Goal: Use online tool/utility: Utilize a website feature to perform a specific function

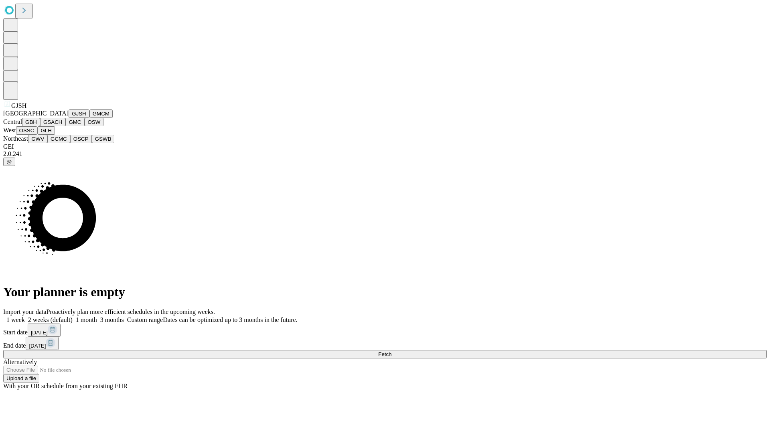
click at [69, 118] on button "GJSH" at bounding box center [79, 113] width 21 height 8
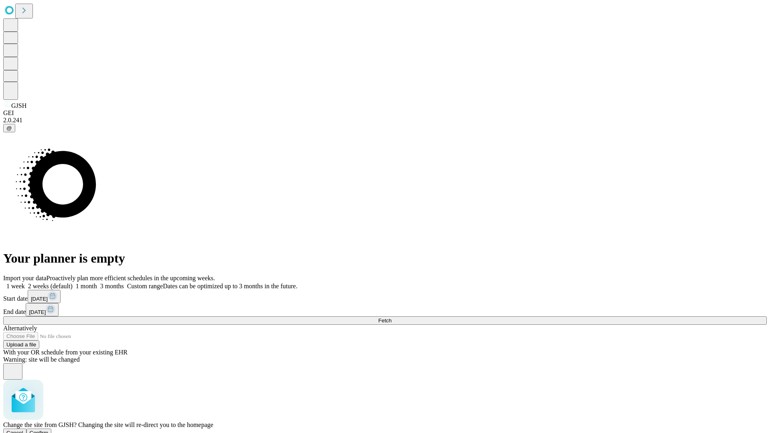
click at [49, 430] on span "Confirm" at bounding box center [39, 433] width 19 height 6
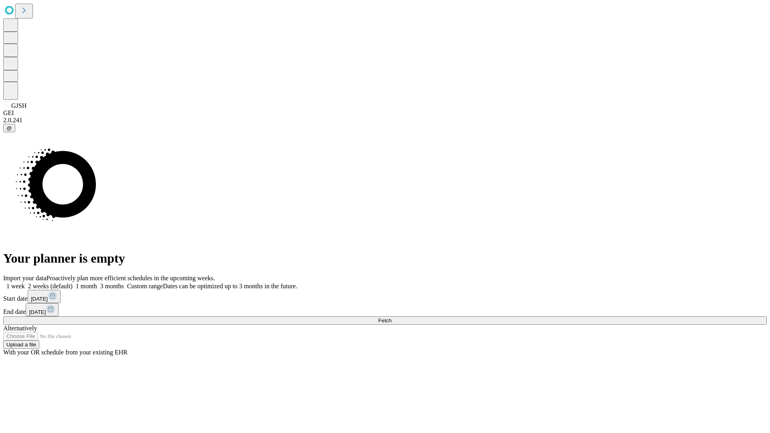
click at [73, 283] on label "2 weeks (default)" at bounding box center [49, 286] width 48 height 7
click at [391, 318] on span "Fetch" at bounding box center [384, 321] width 13 height 6
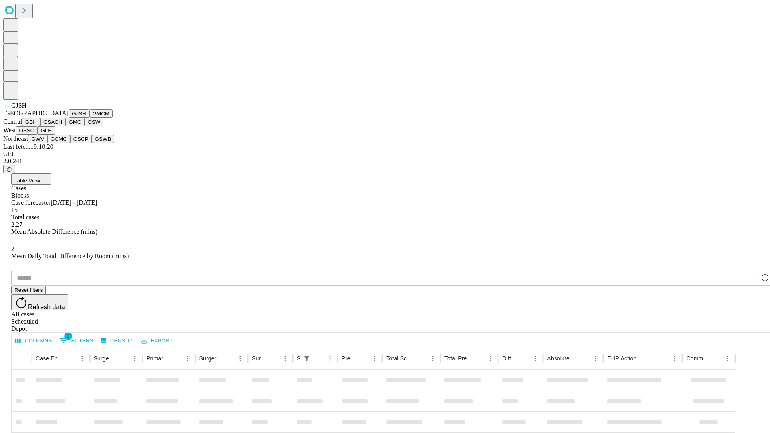
click at [89, 118] on button "GMCM" at bounding box center [100, 113] width 23 height 8
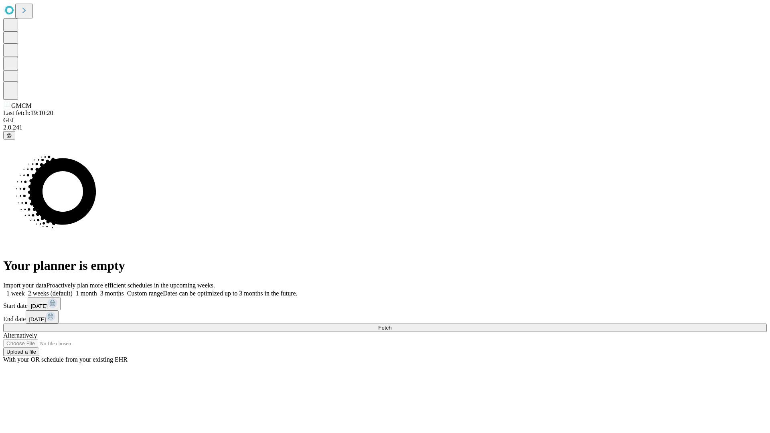
click at [391, 325] on span "Fetch" at bounding box center [384, 328] width 13 height 6
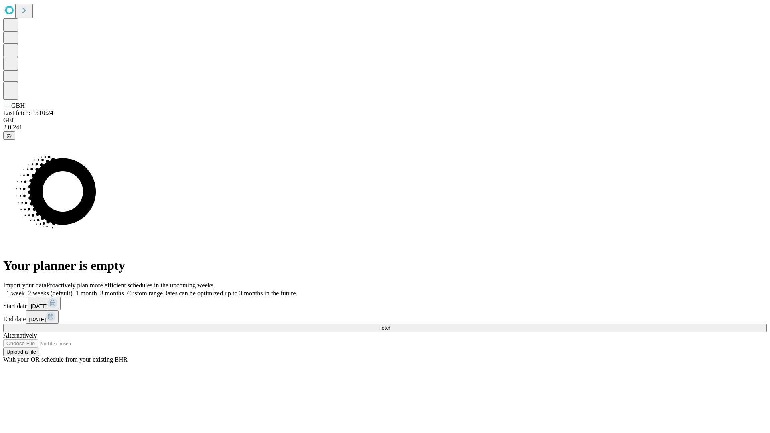
click at [73, 290] on label "2 weeks (default)" at bounding box center [49, 293] width 48 height 7
click at [391, 325] on span "Fetch" at bounding box center [384, 328] width 13 height 6
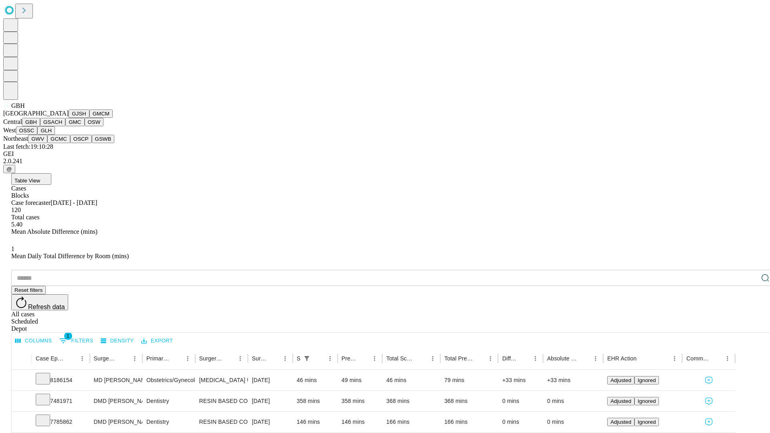
click at [62, 126] on button "GSACH" at bounding box center [52, 122] width 25 height 8
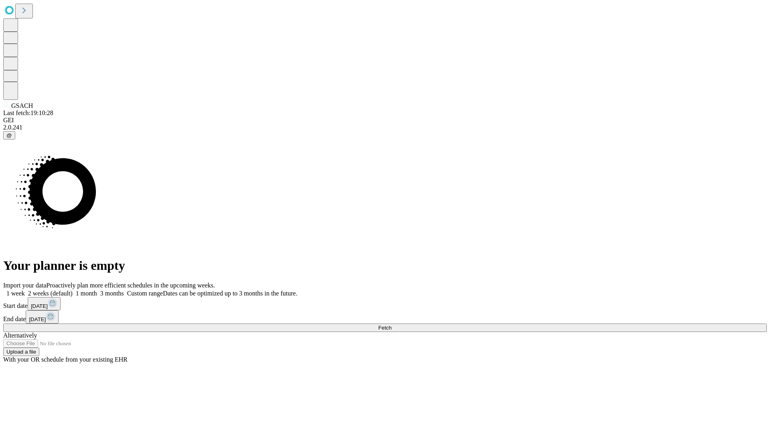
click at [73, 290] on label "2 weeks (default)" at bounding box center [49, 293] width 48 height 7
click at [391, 325] on span "Fetch" at bounding box center [384, 328] width 13 height 6
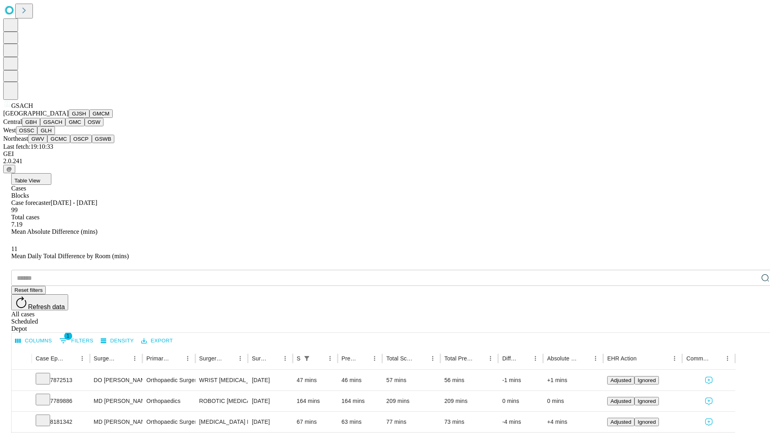
click at [65, 126] on button "GMC" at bounding box center [74, 122] width 19 height 8
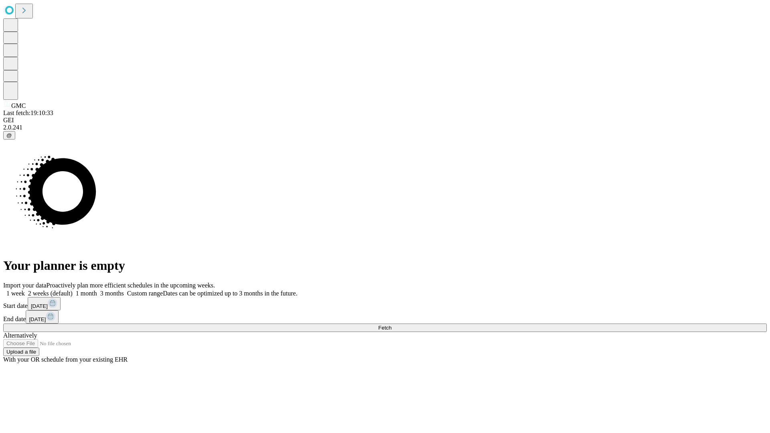
click at [73, 290] on label "2 weeks (default)" at bounding box center [49, 293] width 48 height 7
click at [391, 325] on span "Fetch" at bounding box center [384, 328] width 13 height 6
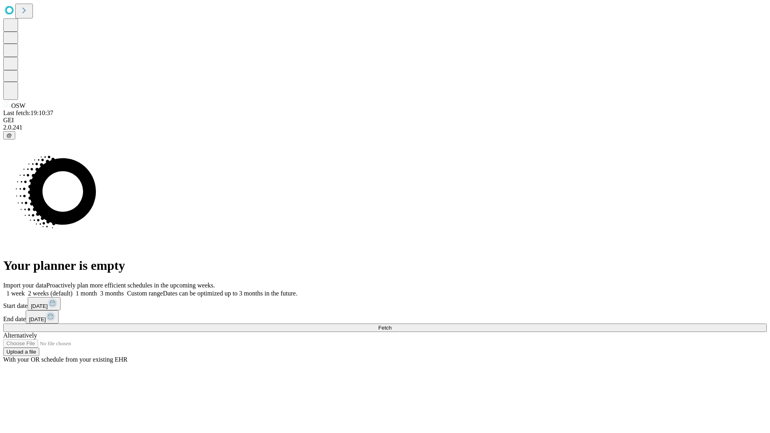
click at [391, 325] on span "Fetch" at bounding box center [384, 328] width 13 height 6
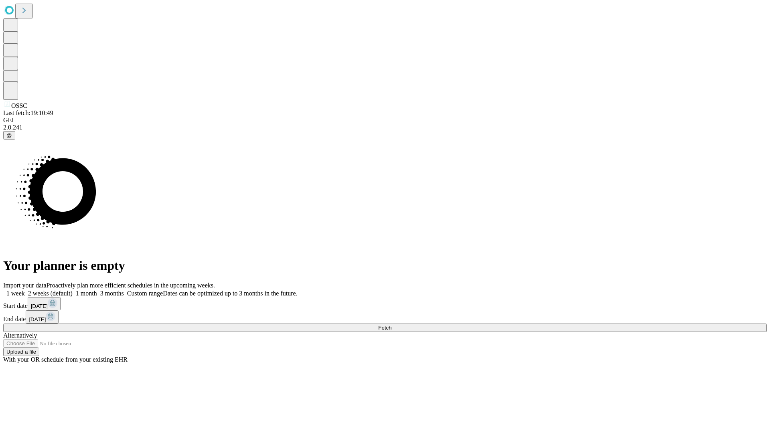
click at [391, 325] on span "Fetch" at bounding box center [384, 328] width 13 height 6
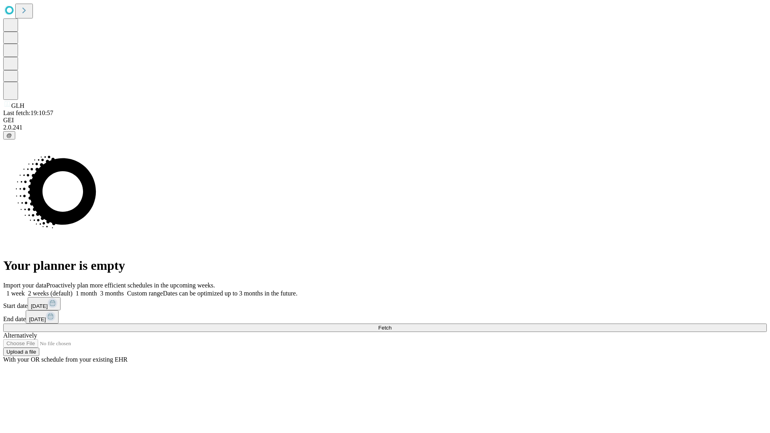
click at [391, 325] on span "Fetch" at bounding box center [384, 328] width 13 height 6
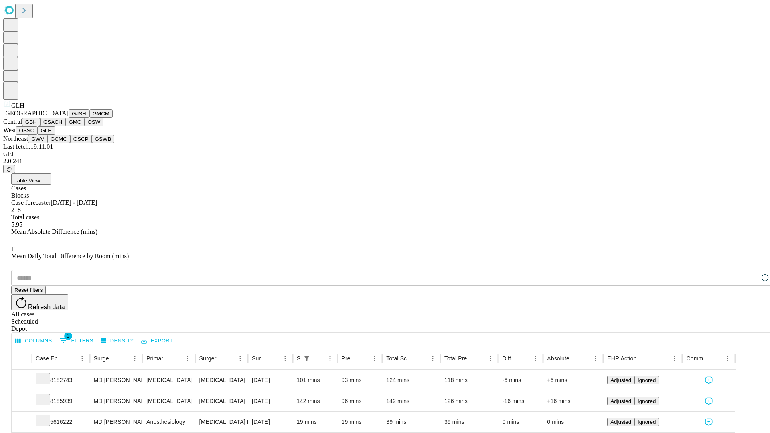
click at [47, 143] on button "GWV" at bounding box center [37, 139] width 19 height 8
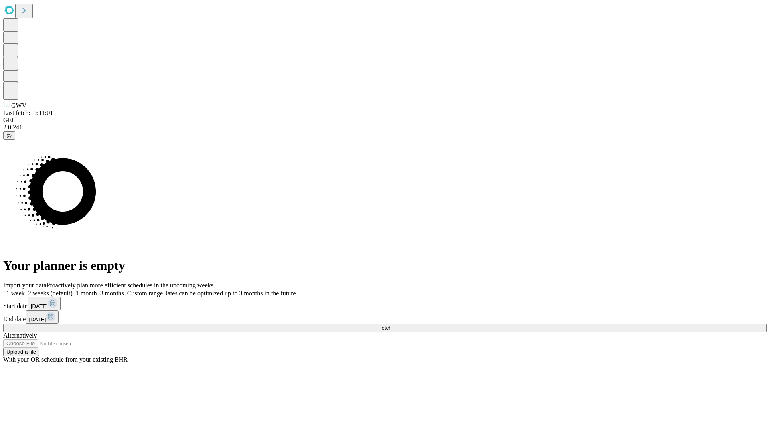
click at [391, 325] on span "Fetch" at bounding box center [384, 328] width 13 height 6
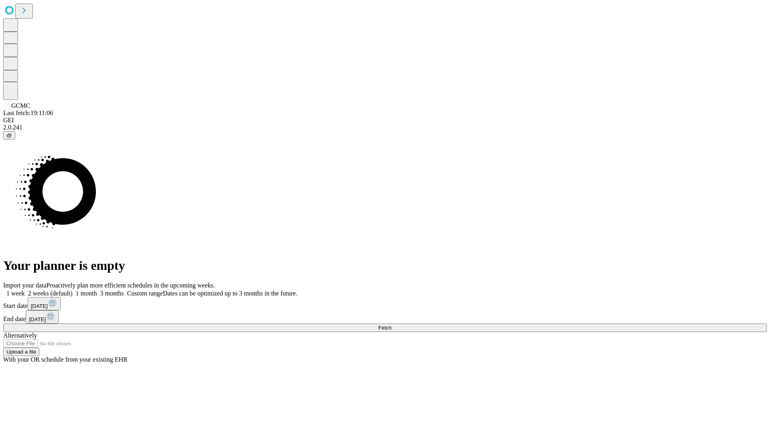
click at [73, 290] on label "2 weeks (default)" at bounding box center [49, 293] width 48 height 7
click at [391, 325] on span "Fetch" at bounding box center [384, 328] width 13 height 6
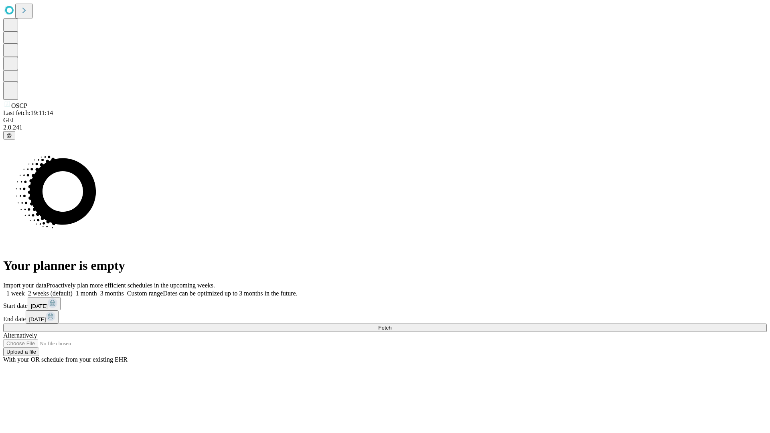
click at [73, 290] on label "2 weeks (default)" at bounding box center [49, 293] width 48 height 7
click at [391, 325] on span "Fetch" at bounding box center [384, 328] width 13 height 6
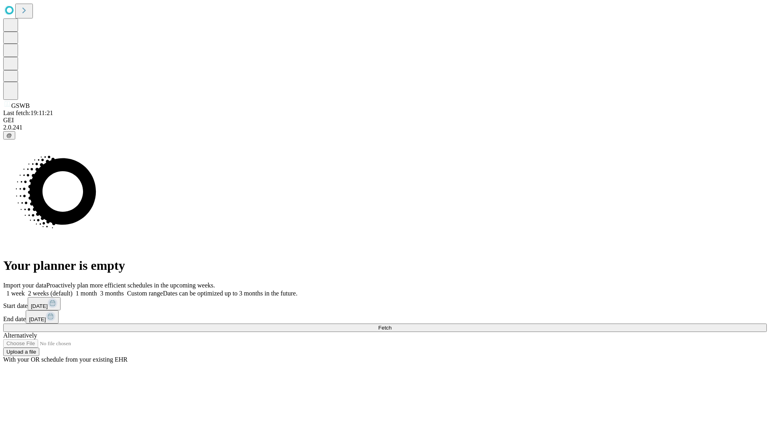
click at [73, 290] on label "2 weeks (default)" at bounding box center [49, 293] width 48 height 7
click at [391, 325] on span "Fetch" at bounding box center [384, 328] width 13 height 6
